Goal: Complete application form

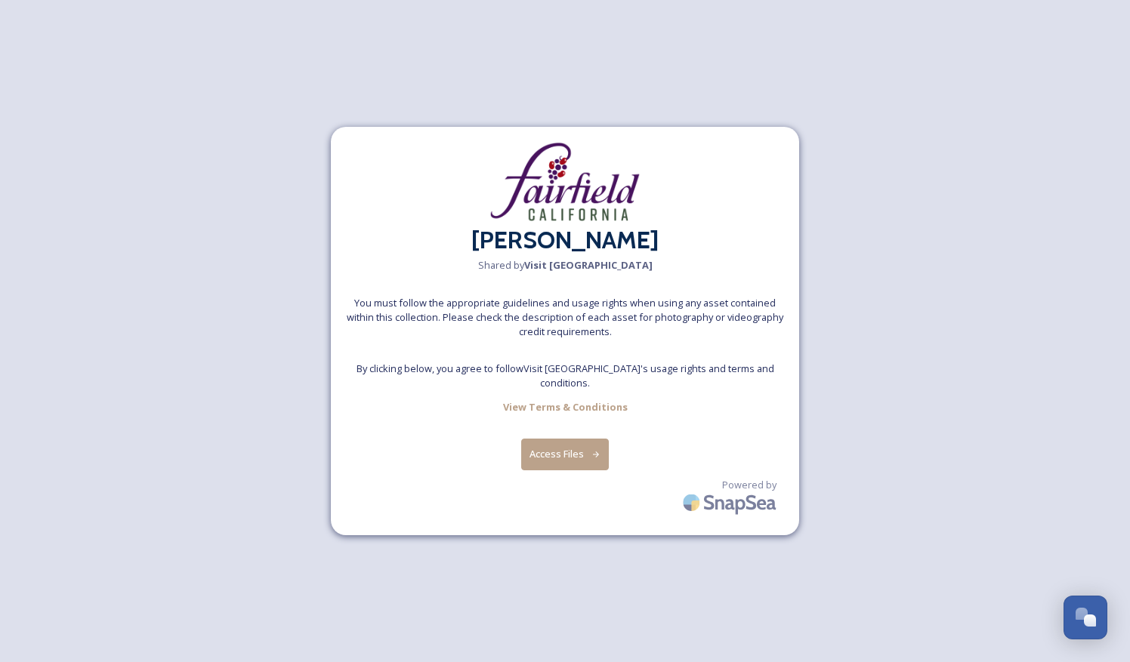
click at [557, 449] on button "Access Files" at bounding box center [565, 454] width 88 height 31
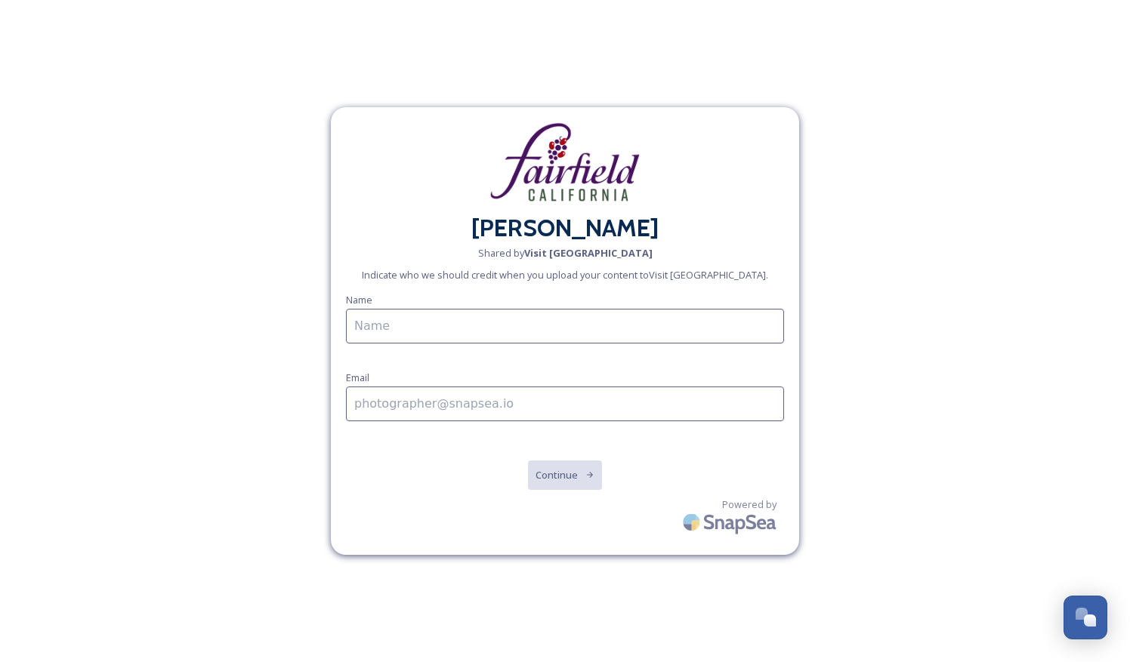
click at [408, 317] on input at bounding box center [565, 326] width 438 height 35
type input "[PERSON_NAME]"
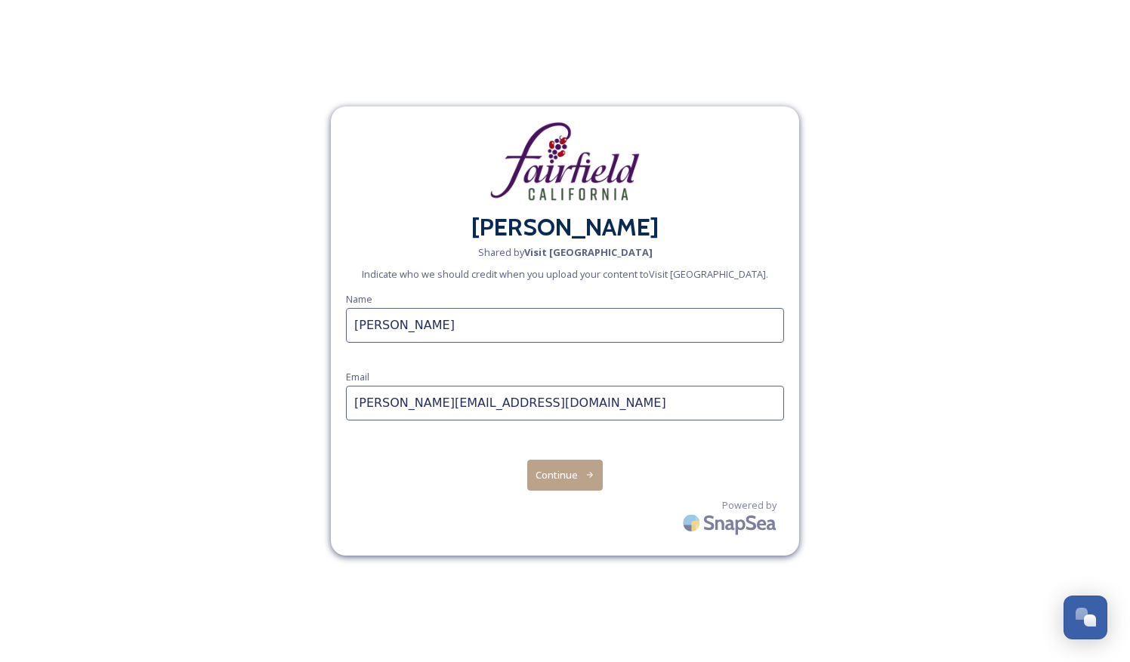
type input "[PERSON_NAME][EMAIL_ADDRESS][DOMAIN_NAME]"
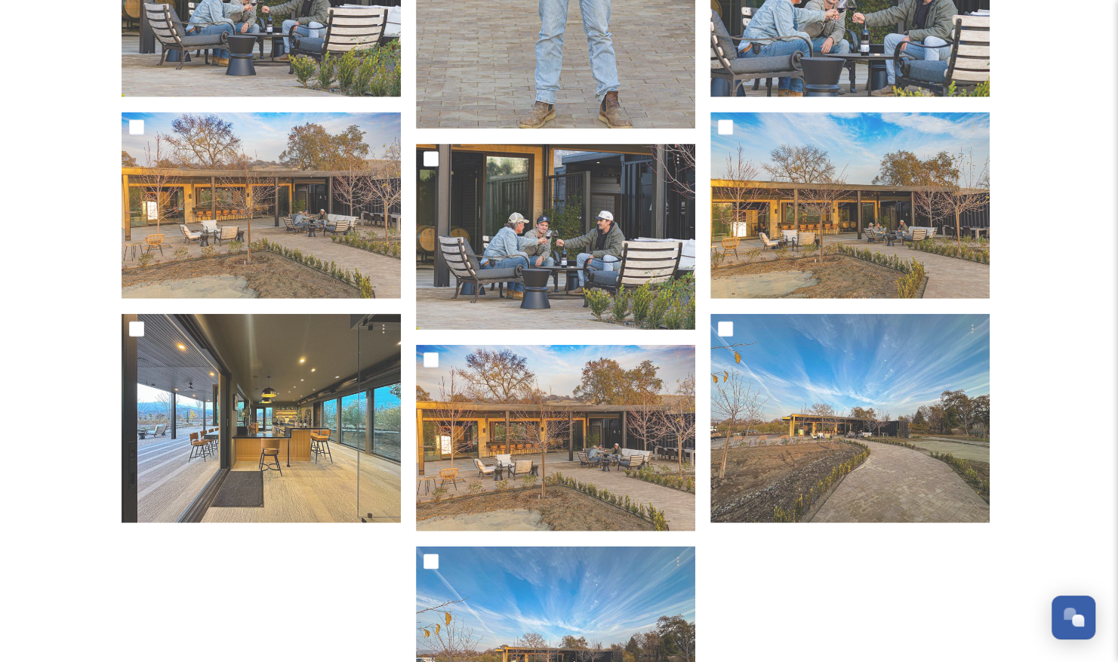
scroll to position [1796, 0]
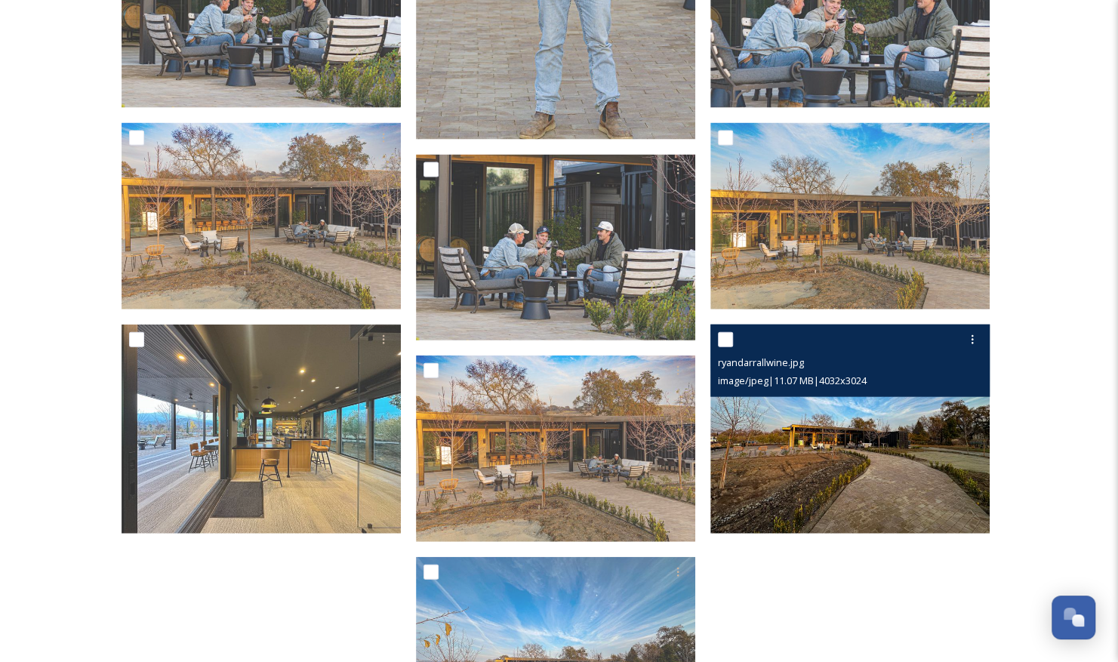
click at [885, 463] on img at bounding box center [850, 430] width 279 height 210
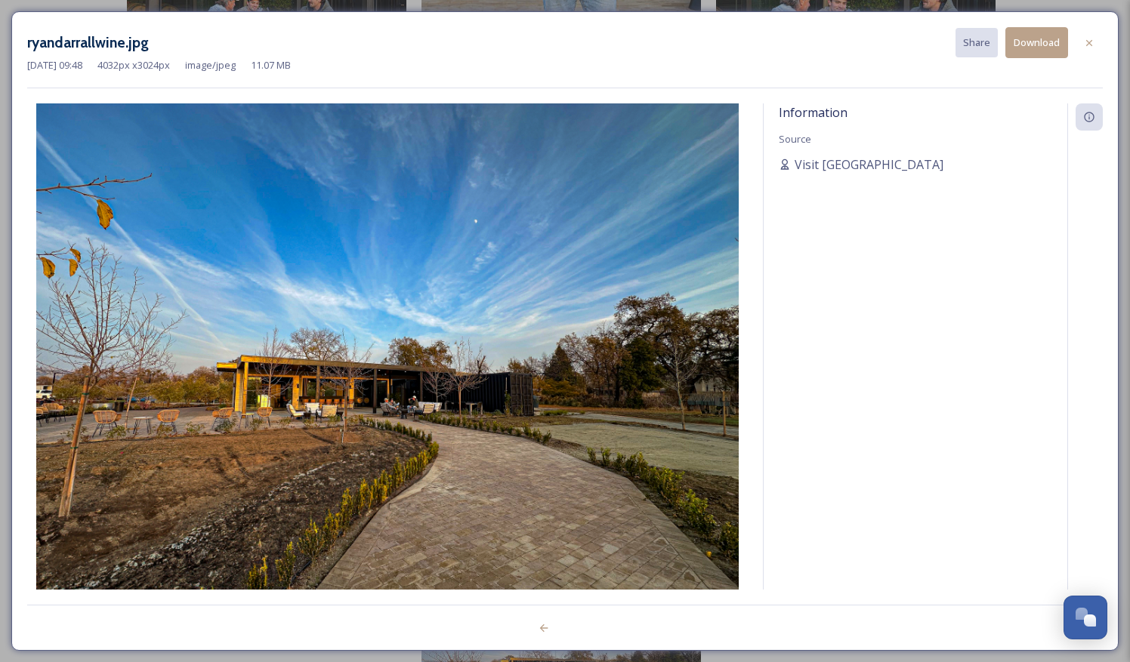
click at [885, 463] on div "Information Source Visit [GEOGRAPHIC_DATA]" at bounding box center [915, 346] width 304 height 486
click at [1084, 34] on div at bounding box center [1088, 42] width 27 height 27
